Goal: Task Accomplishment & Management: Manage account settings

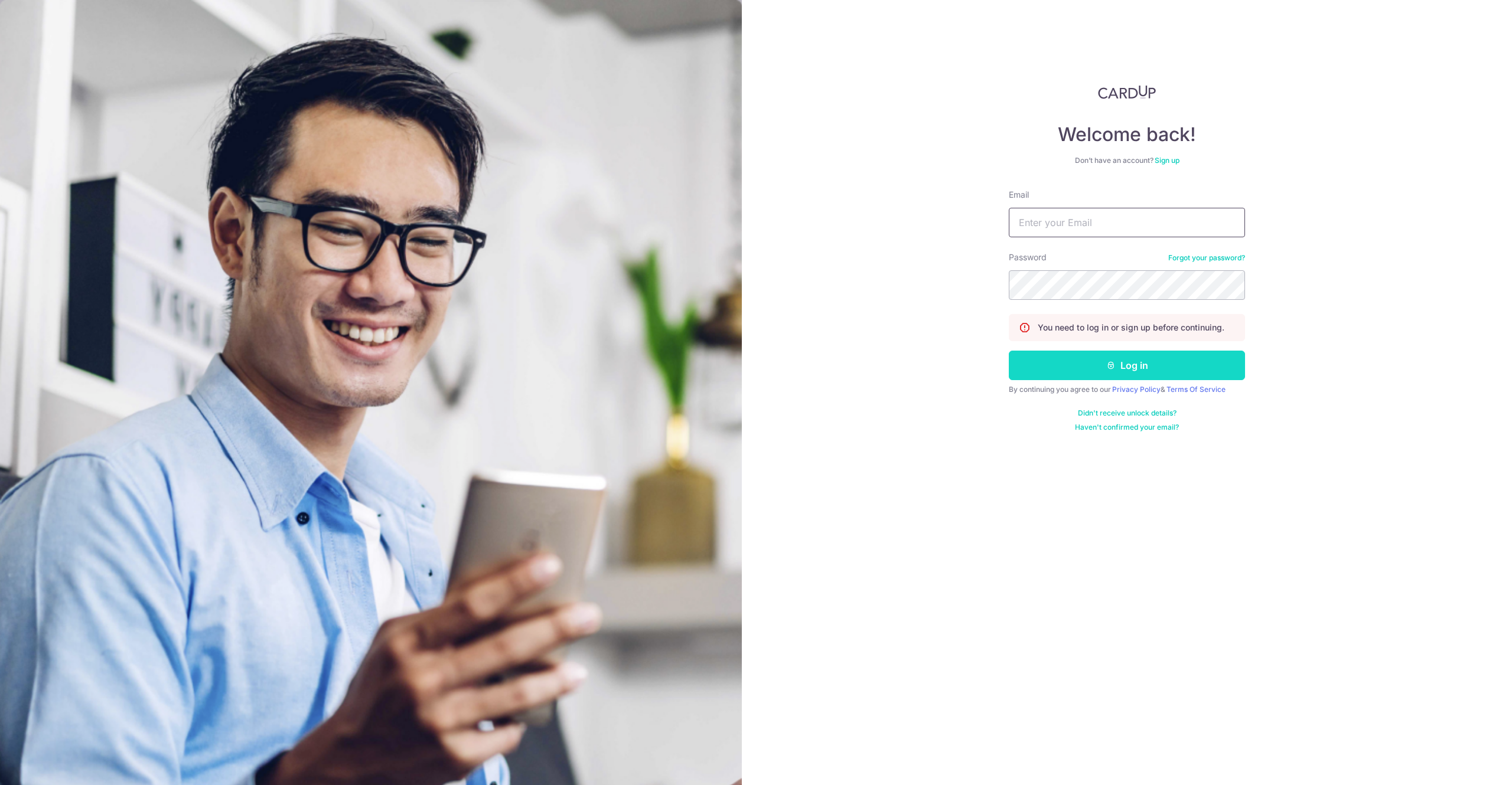
type input "[EMAIL_ADDRESS][DOMAIN_NAME]"
click at [1099, 375] on button "Log in" at bounding box center [1127, 365] width 236 height 29
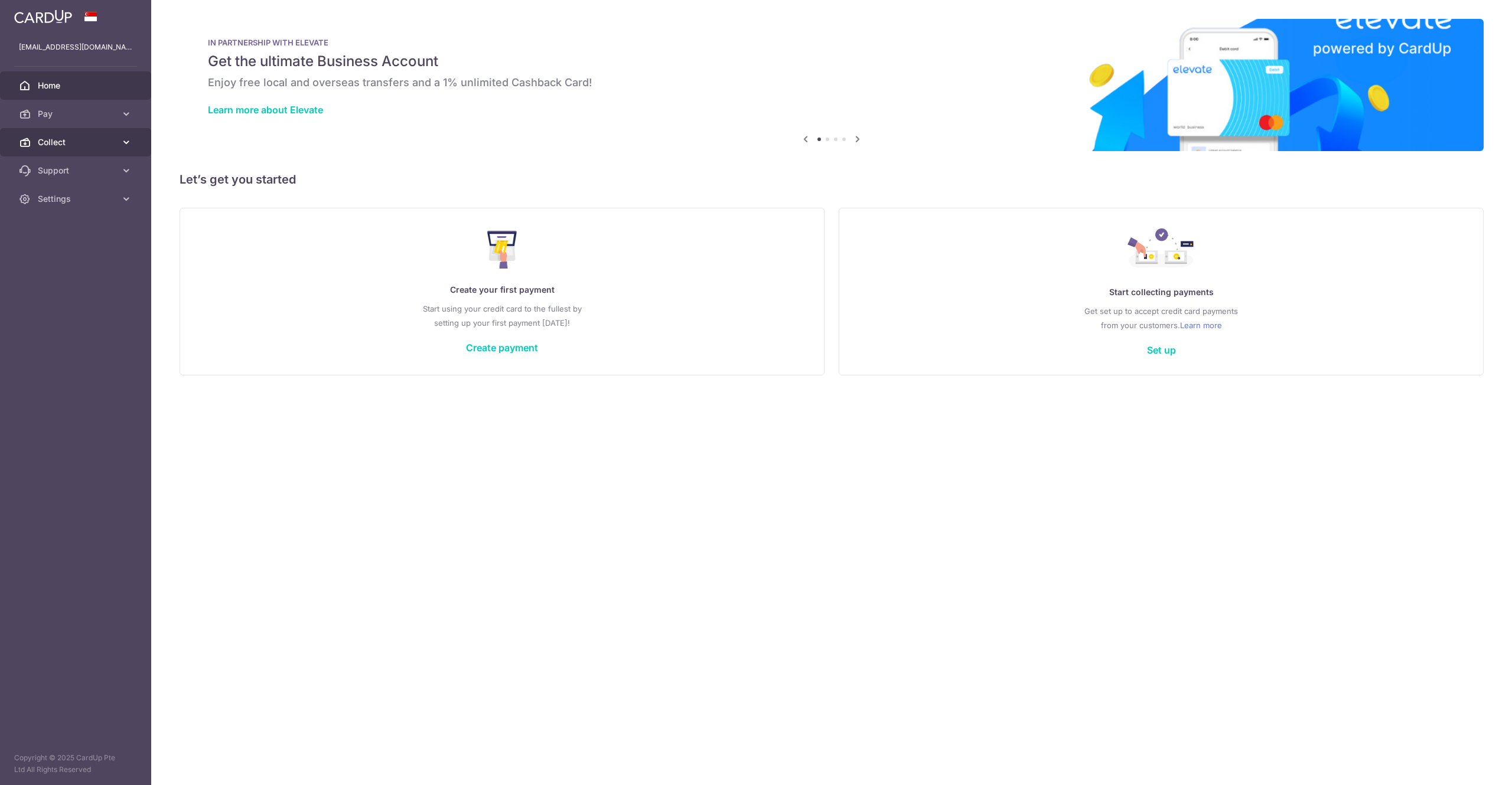
click at [87, 141] on span "Collect" at bounding box center [77, 143] width 78 height 12
click at [87, 161] on link "Dashboard" at bounding box center [75, 171] width 151 height 28
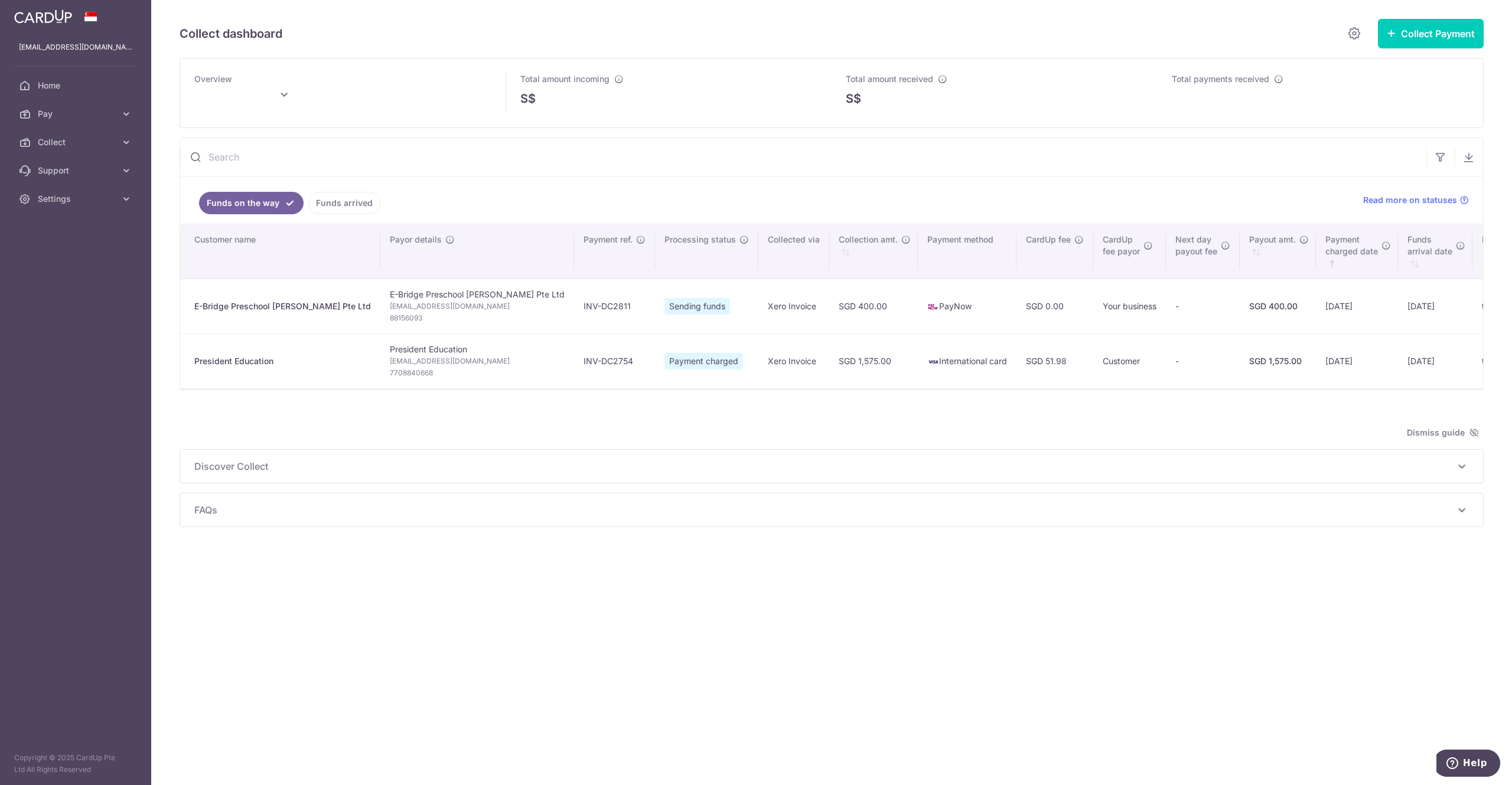
type input "[DATE]"
